Goal: Task Accomplishment & Management: Use online tool/utility

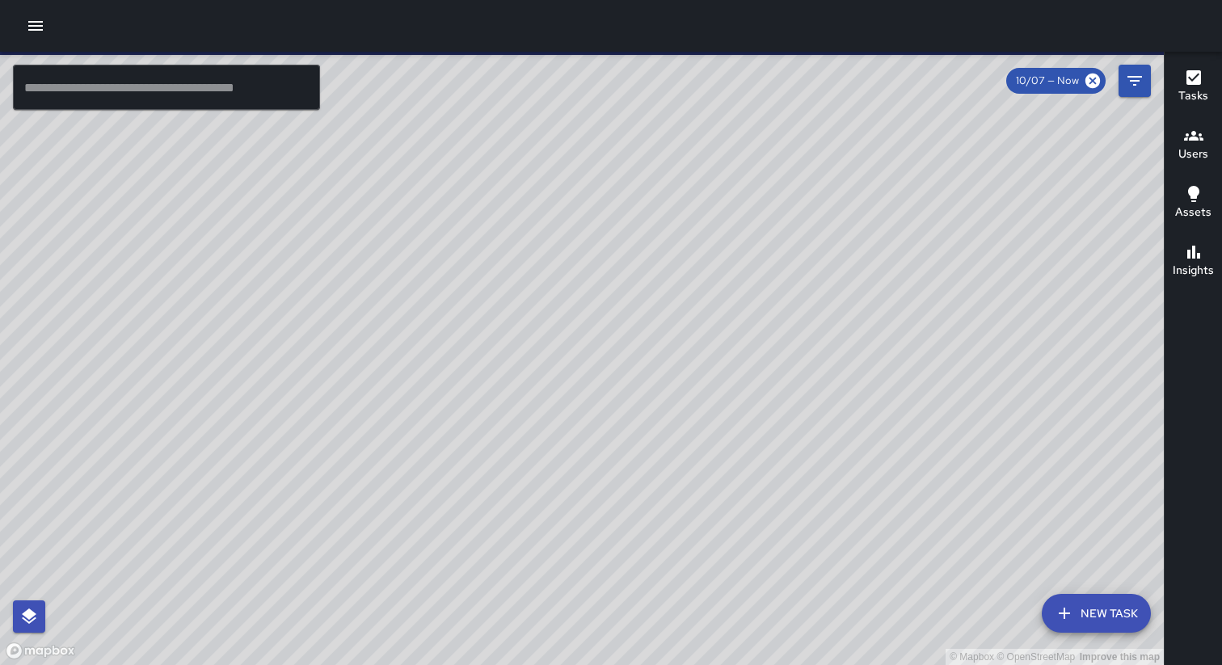
click at [33, 20] on icon "button" at bounding box center [35, 25] width 19 height 19
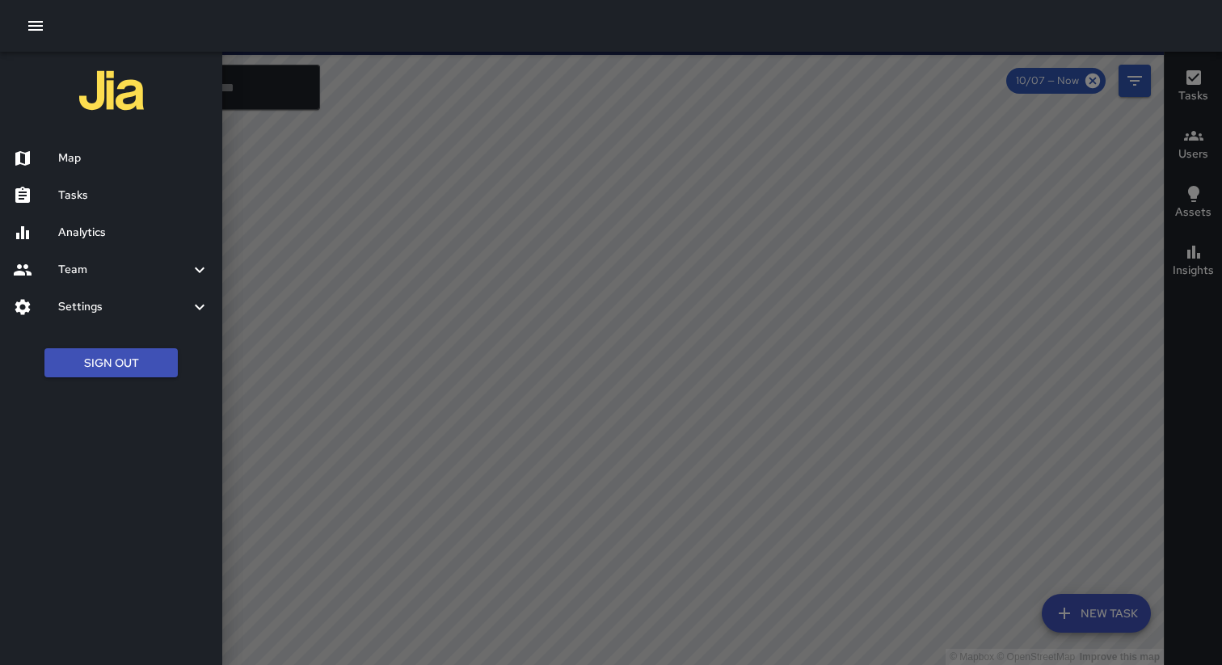
click at [65, 196] on h6 "Tasks" at bounding box center [133, 196] width 151 height 18
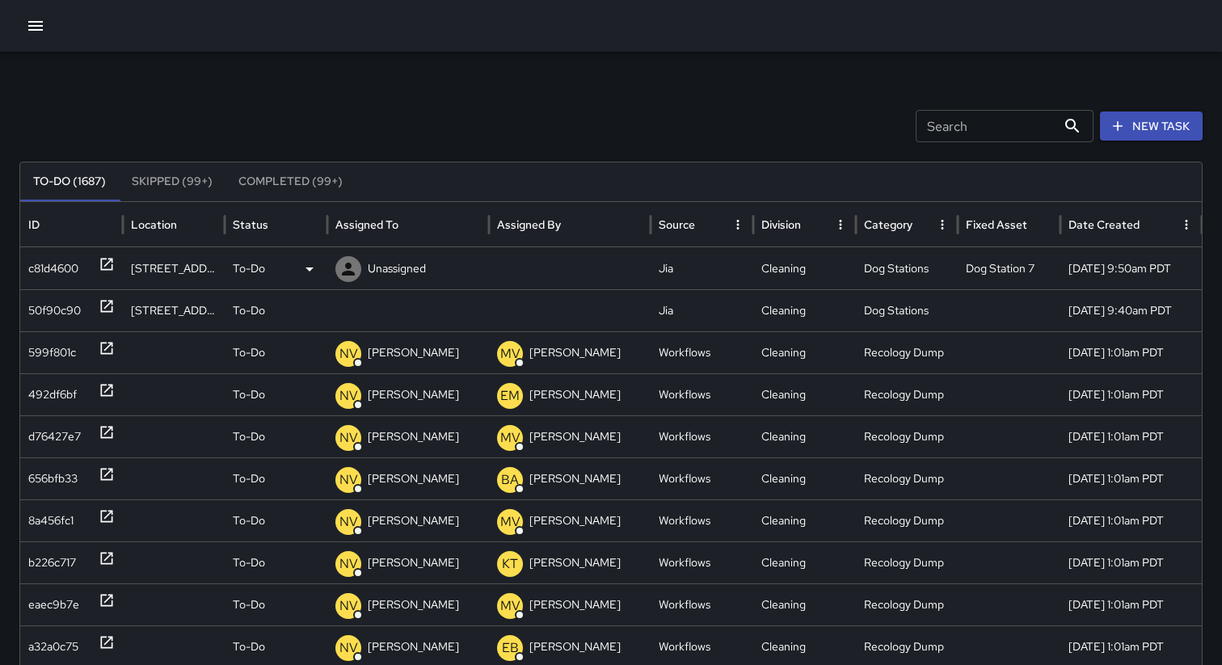
click at [288, 268] on div "To-Do" at bounding box center [276, 268] width 86 height 41
click at [288, 125] on div at bounding box center [611, 332] width 1222 height 665
click at [413, 276] on p "Unassigned" at bounding box center [397, 268] width 58 height 41
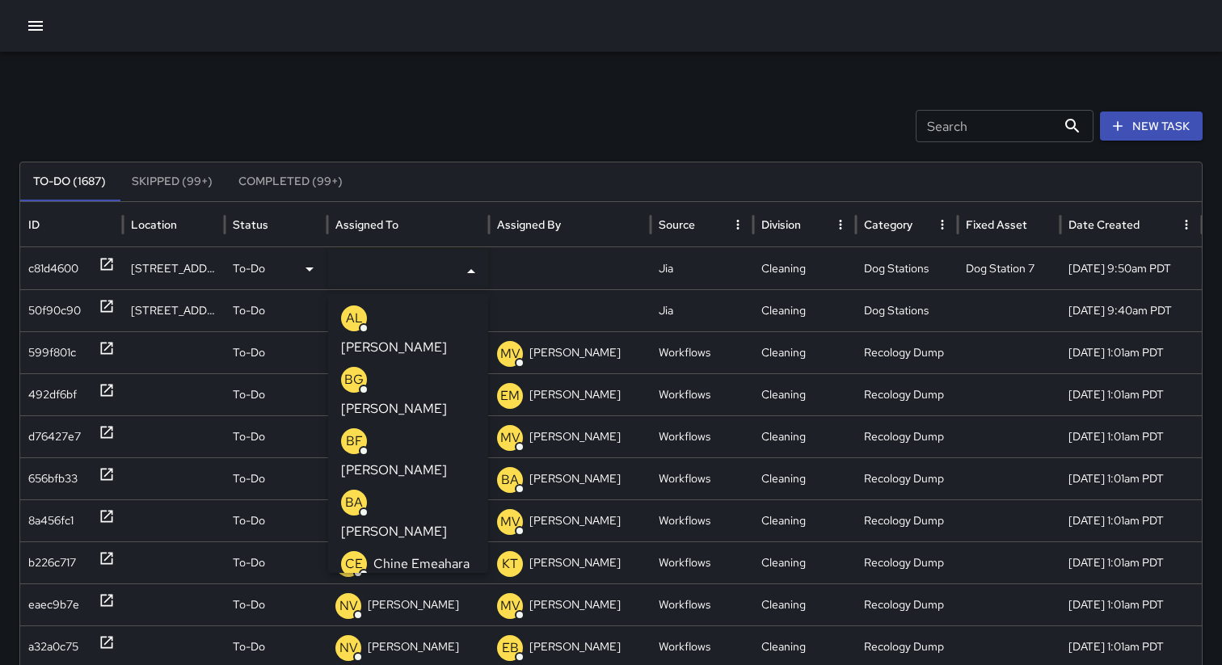
click at [418, 136] on div "Search Search New Task" at bounding box center [610, 126] width 1183 height 32
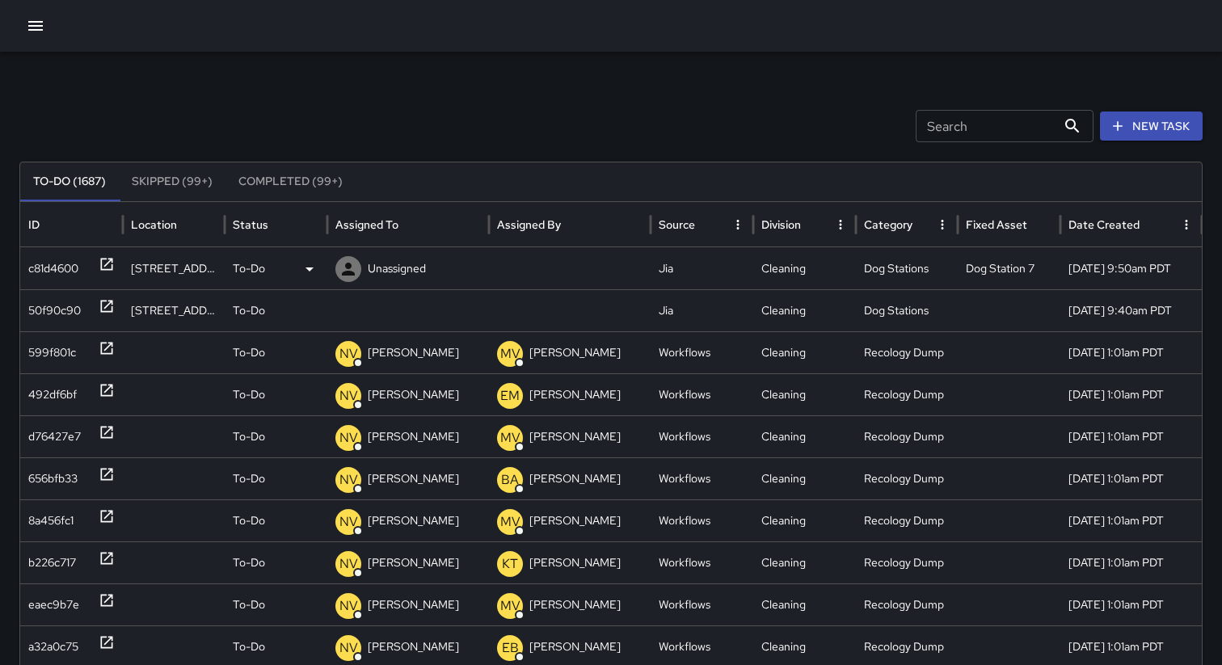
click at [551, 272] on div at bounding box center [570, 268] width 162 height 42
click at [0, 0] on div "Unassigned" at bounding box center [0, 0] width 0 height 0
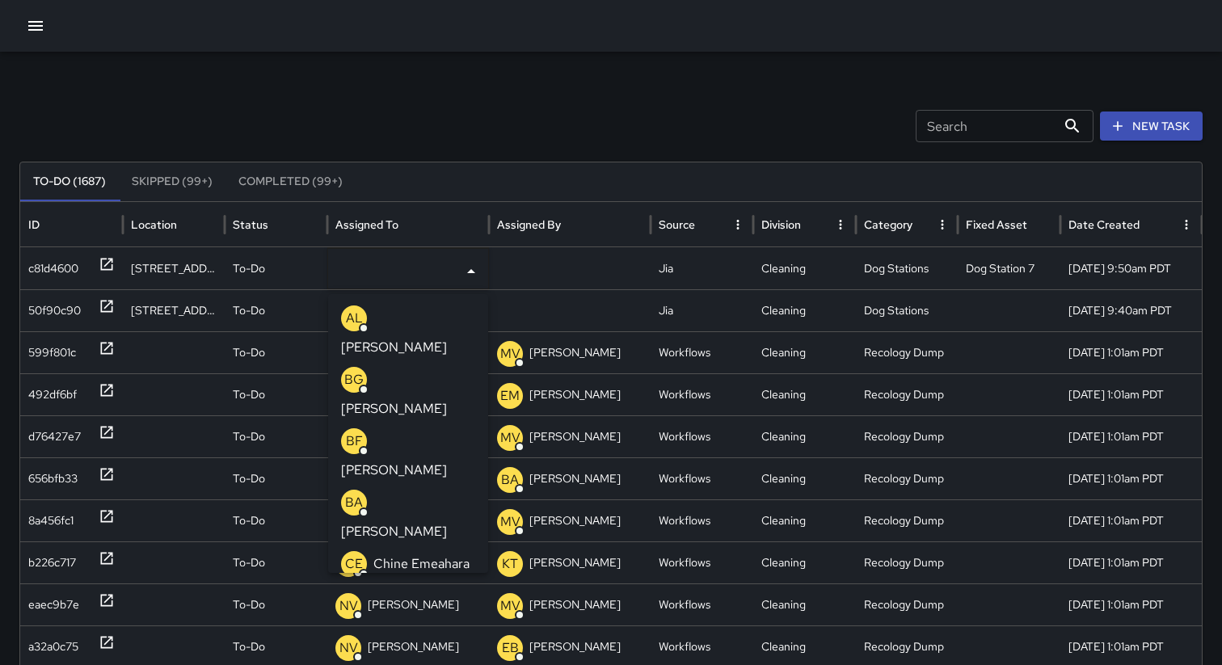
click at [436, 272] on input "text" at bounding box center [395, 271] width 121 height 31
